Goal: Navigation & Orientation: Find specific page/section

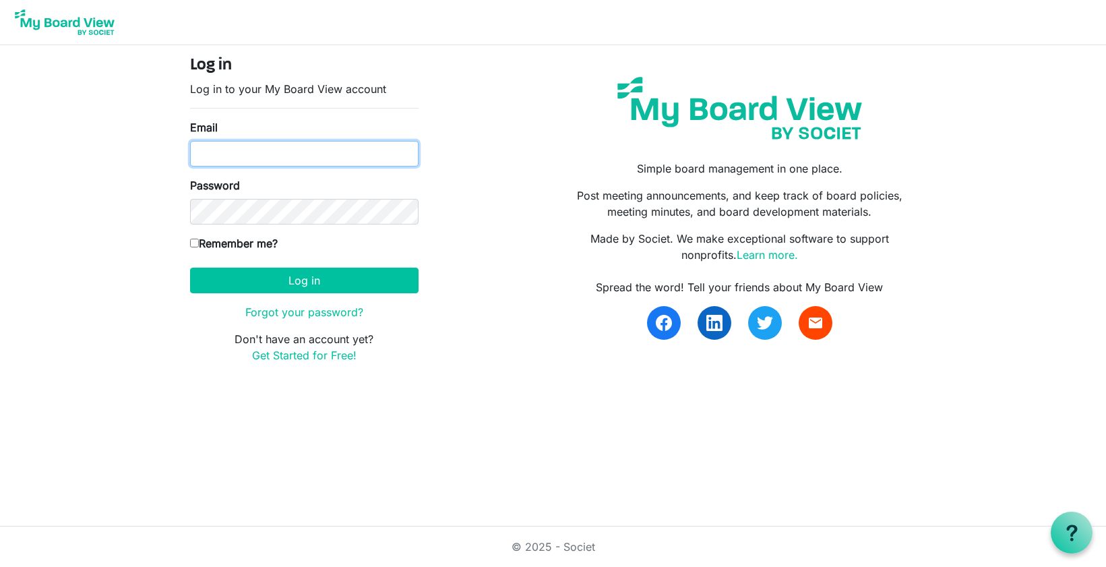
click at [224, 158] on input "Email" at bounding box center [304, 154] width 228 height 26
click at [0, 385] on com-1password-button at bounding box center [0, 385] width 0 height 0
type input "[PERSON_NAME][EMAIL_ADDRESS][DOMAIN_NAME]"
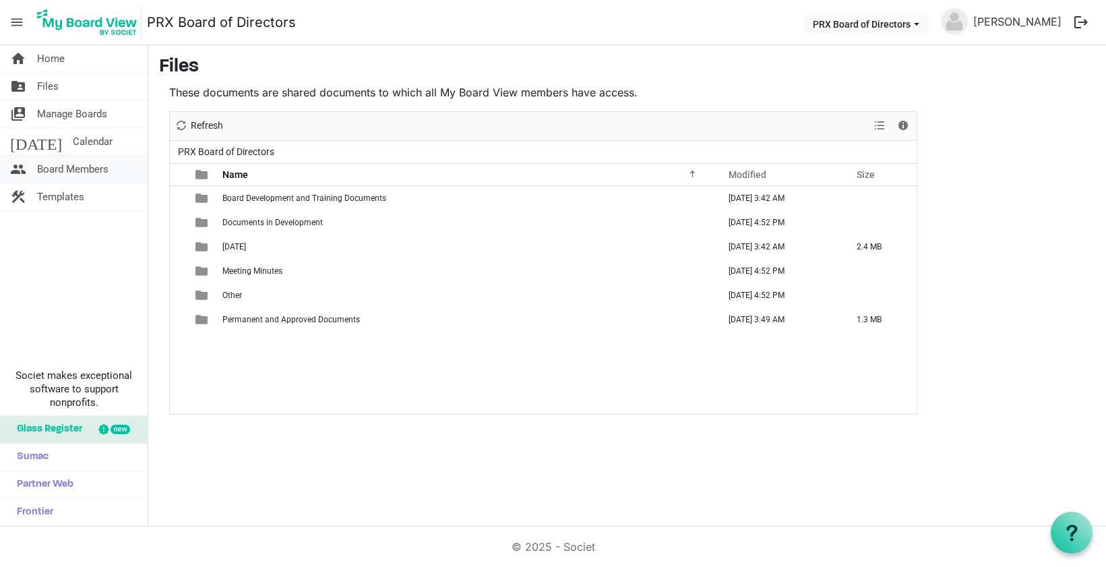
click at [72, 171] on span "Board Members" at bounding box center [72, 169] width 71 height 27
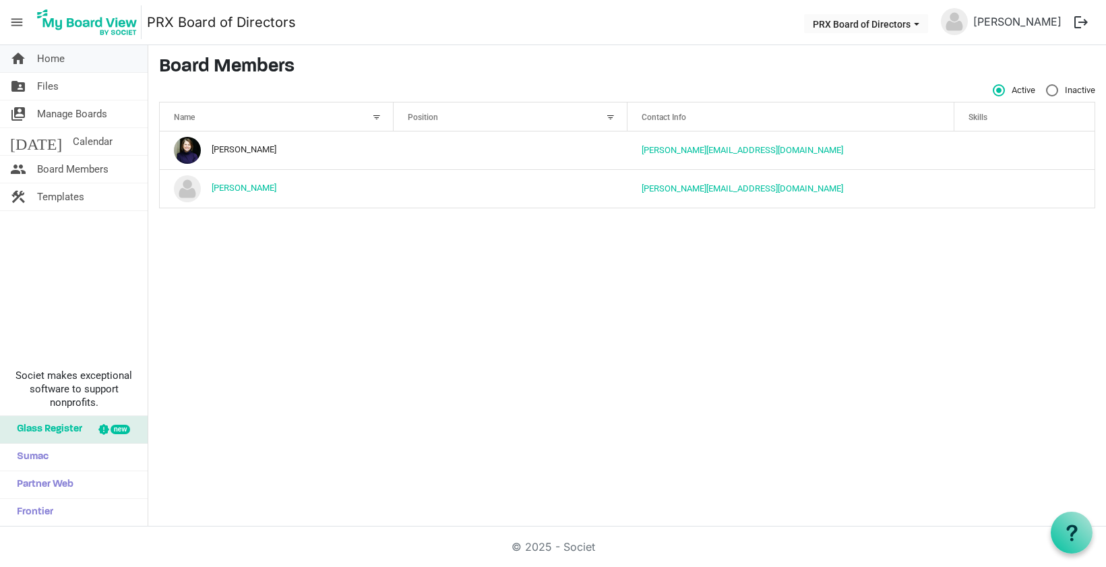
click at [72, 68] on link "home Home" at bounding box center [74, 58] width 148 height 27
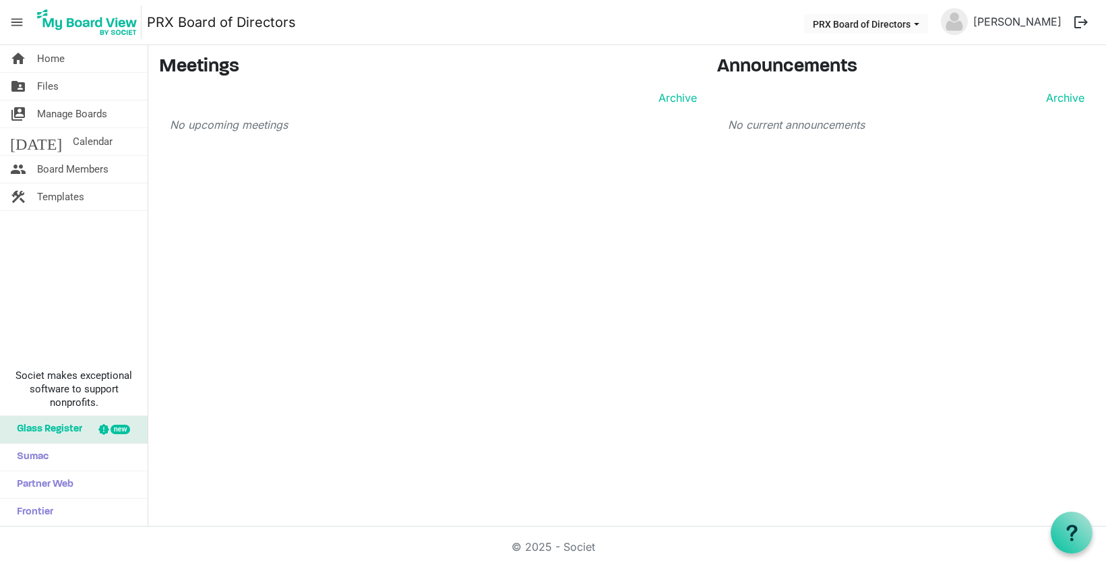
click at [103, 24] on img at bounding box center [87, 22] width 108 height 34
click at [63, 65] on span "Home" at bounding box center [51, 58] width 28 height 27
click at [857, 25] on button "PRX Board of Directors" at bounding box center [866, 23] width 124 height 19
click at [48, 88] on span "Files" at bounding box center [48, 86] width 22 height 27
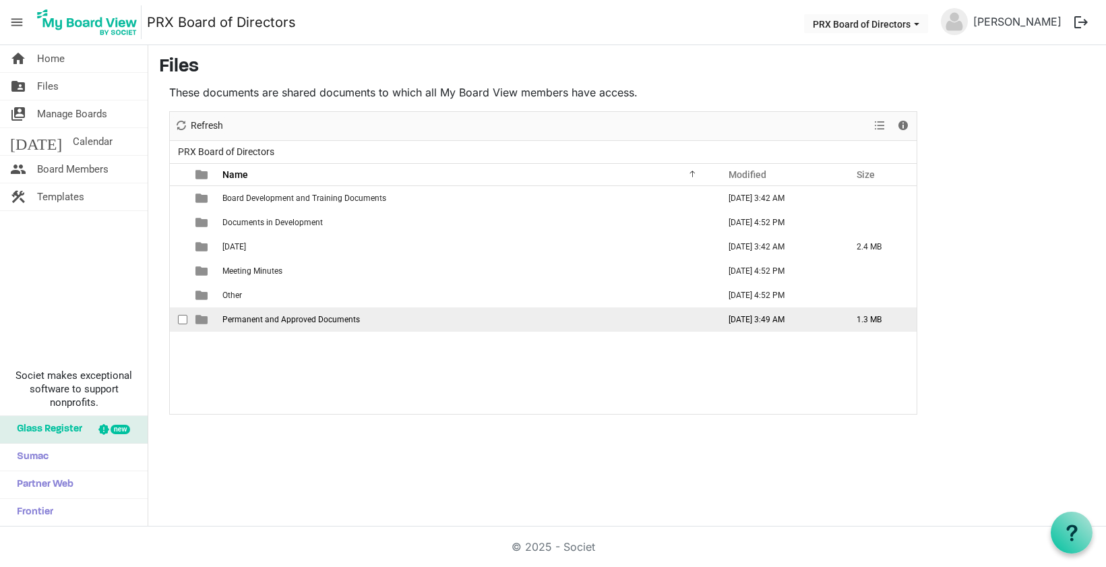
click at [272, 315] on span "Permanent and Approved Documents" at bounding box center [290, 319] width 137 height 9
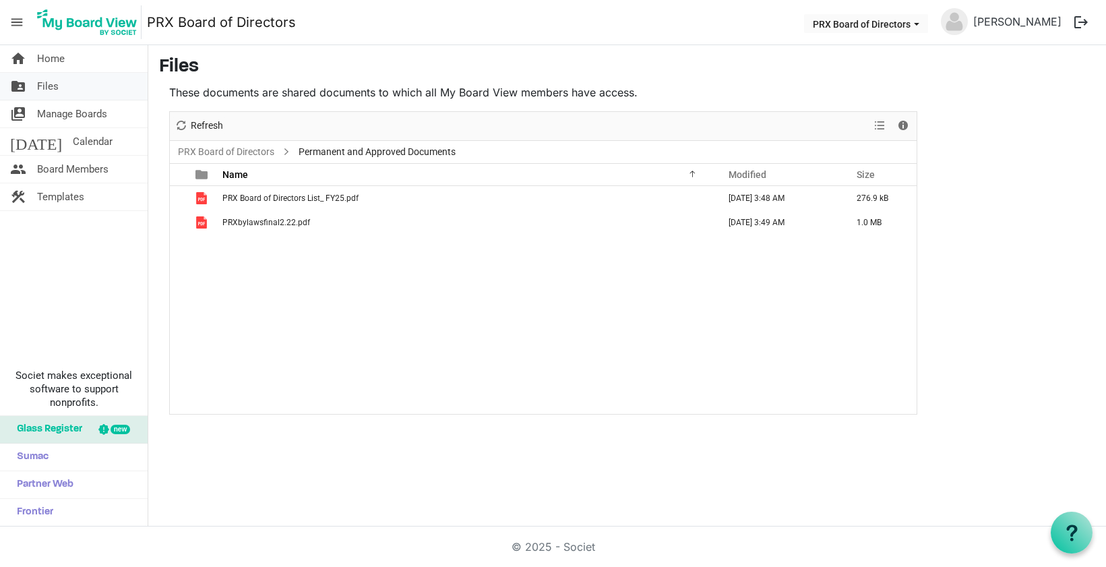
click at [82, 94] on link "folder_shared Files" at bounding box center [74, 86] width 148 height 27
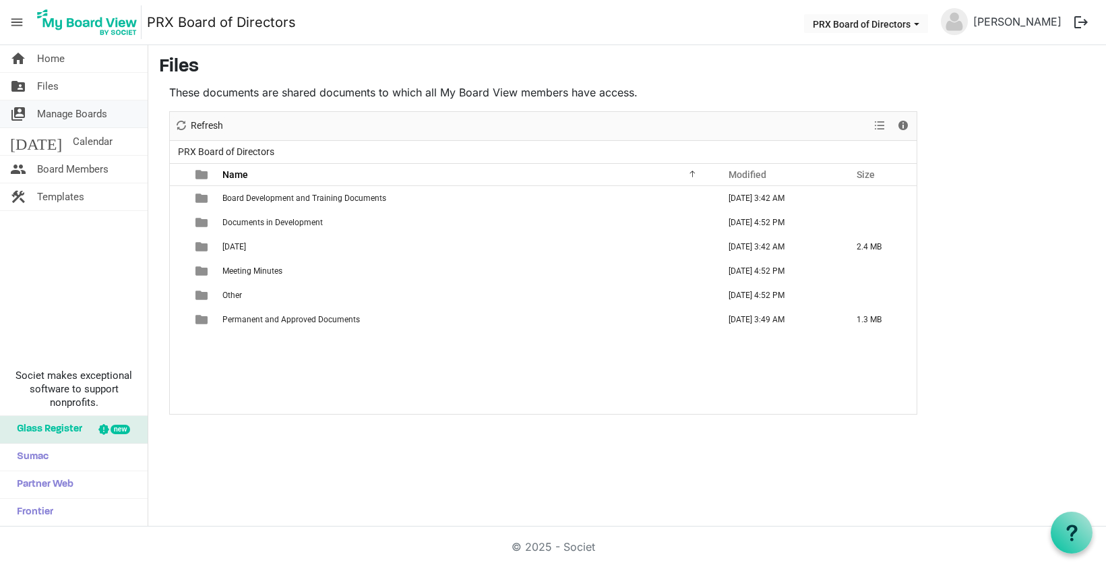
click at [65, 112] on span "Manage Boards" at bounding box center [72, 113] width 70 height 27
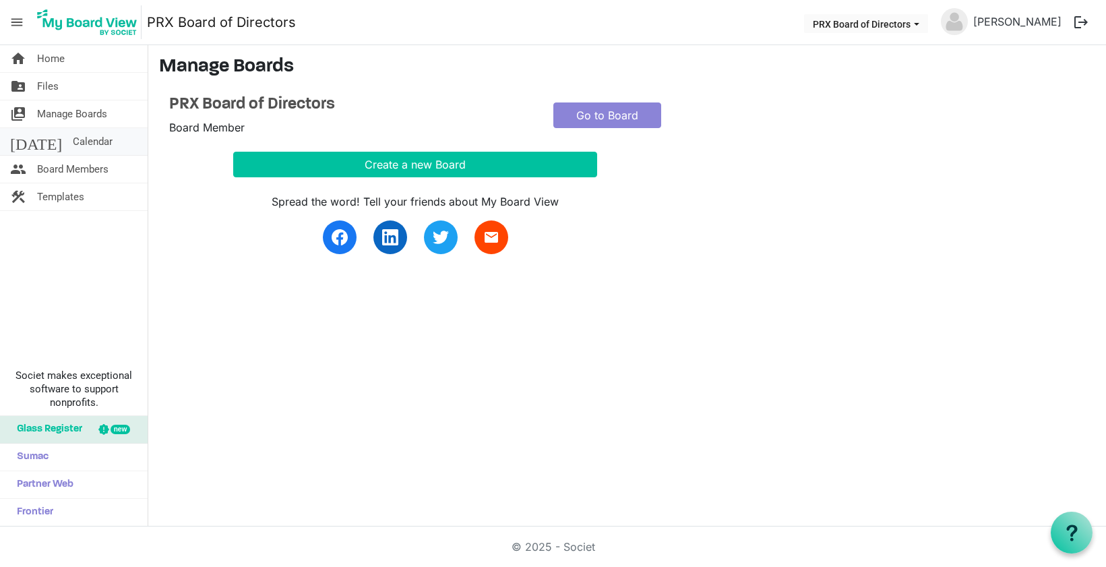
click at [73, 135] on span "Calendar" at bounding box center [93, 141] width 40 height 27
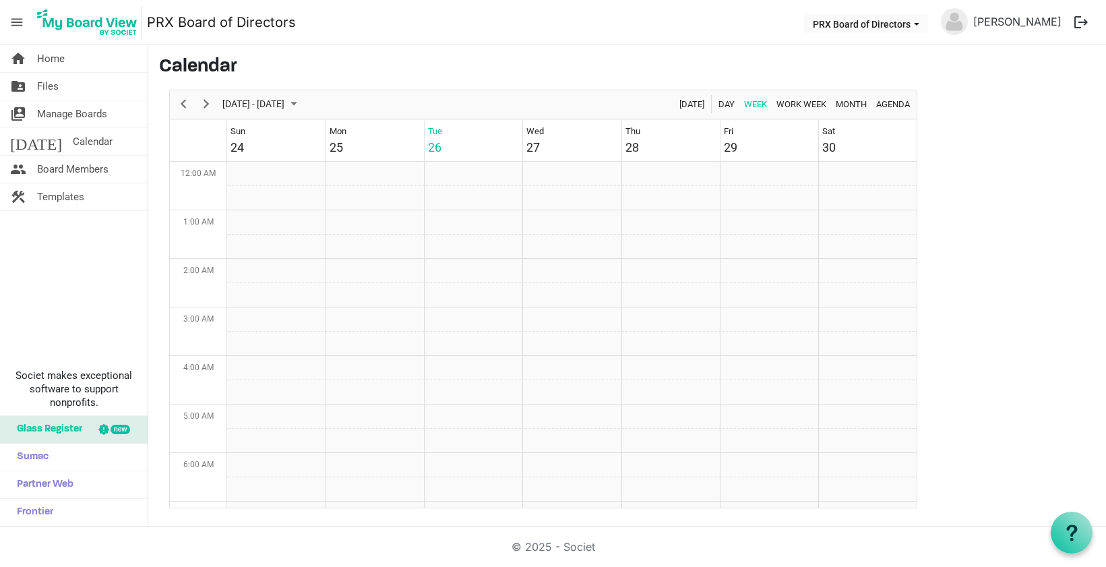
scroll to position [437, 0]
click at [86, 167] on span "Board Members" at bounding box center [72, 169] width 71 height 27
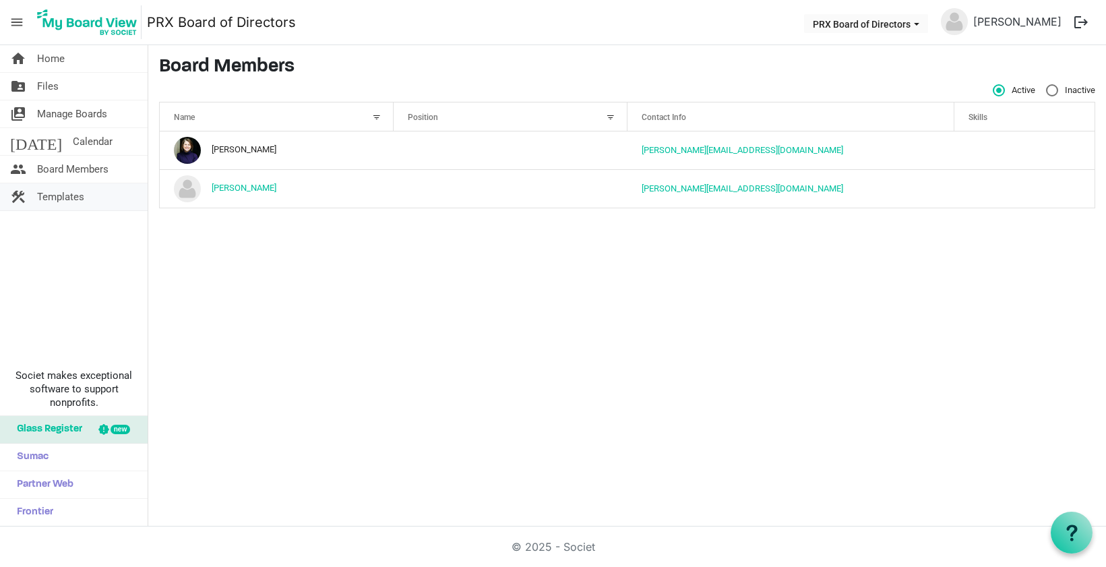
click at [82, 191] on span "Templates" at bounding box center [60, 196] width 47 height 27
